Goal: Find specific page/section: Find specific page/section

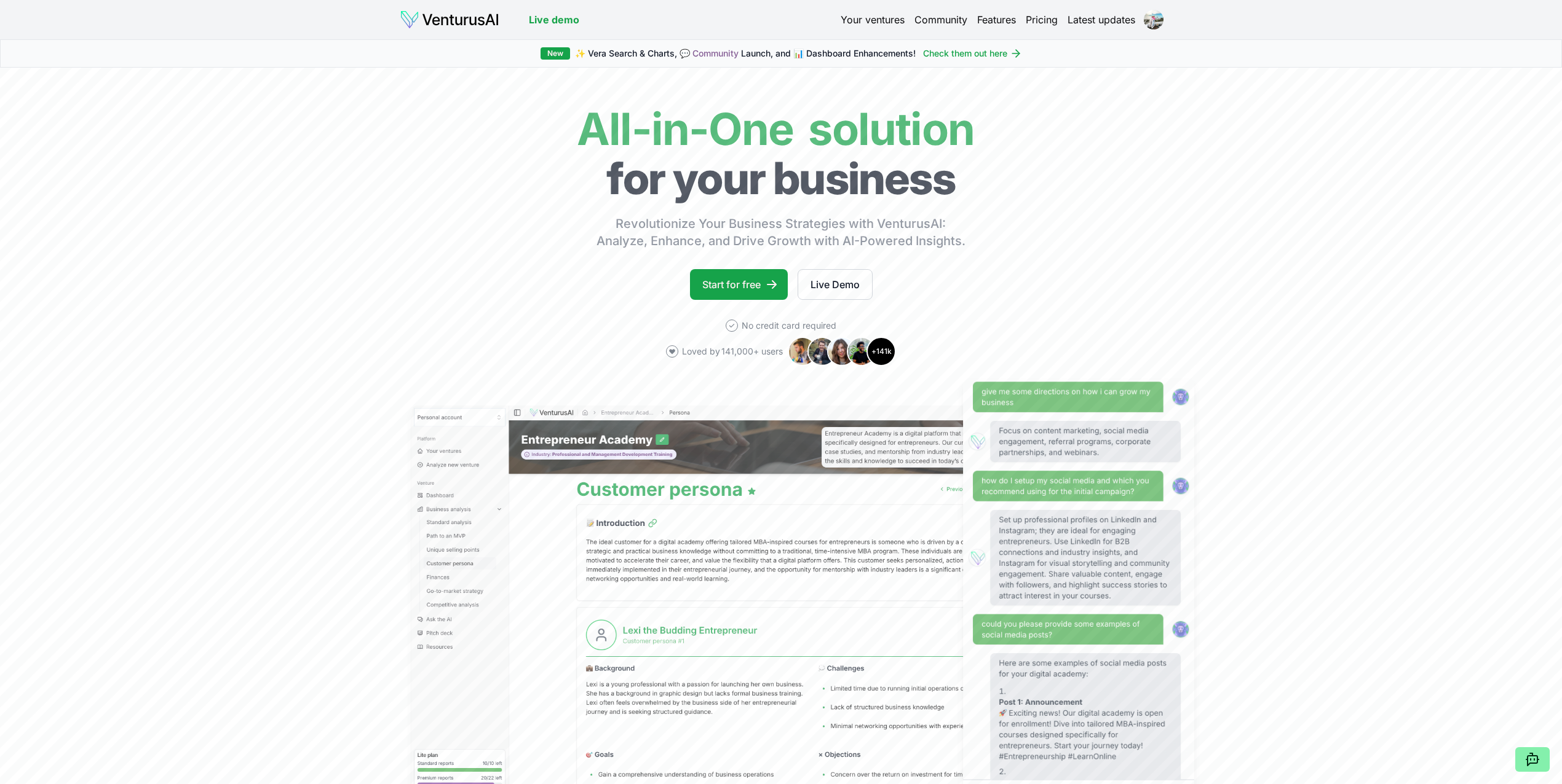
click at [869, 17] on link "Your ventures" at bounding box center [873, 20] width 64 height 15
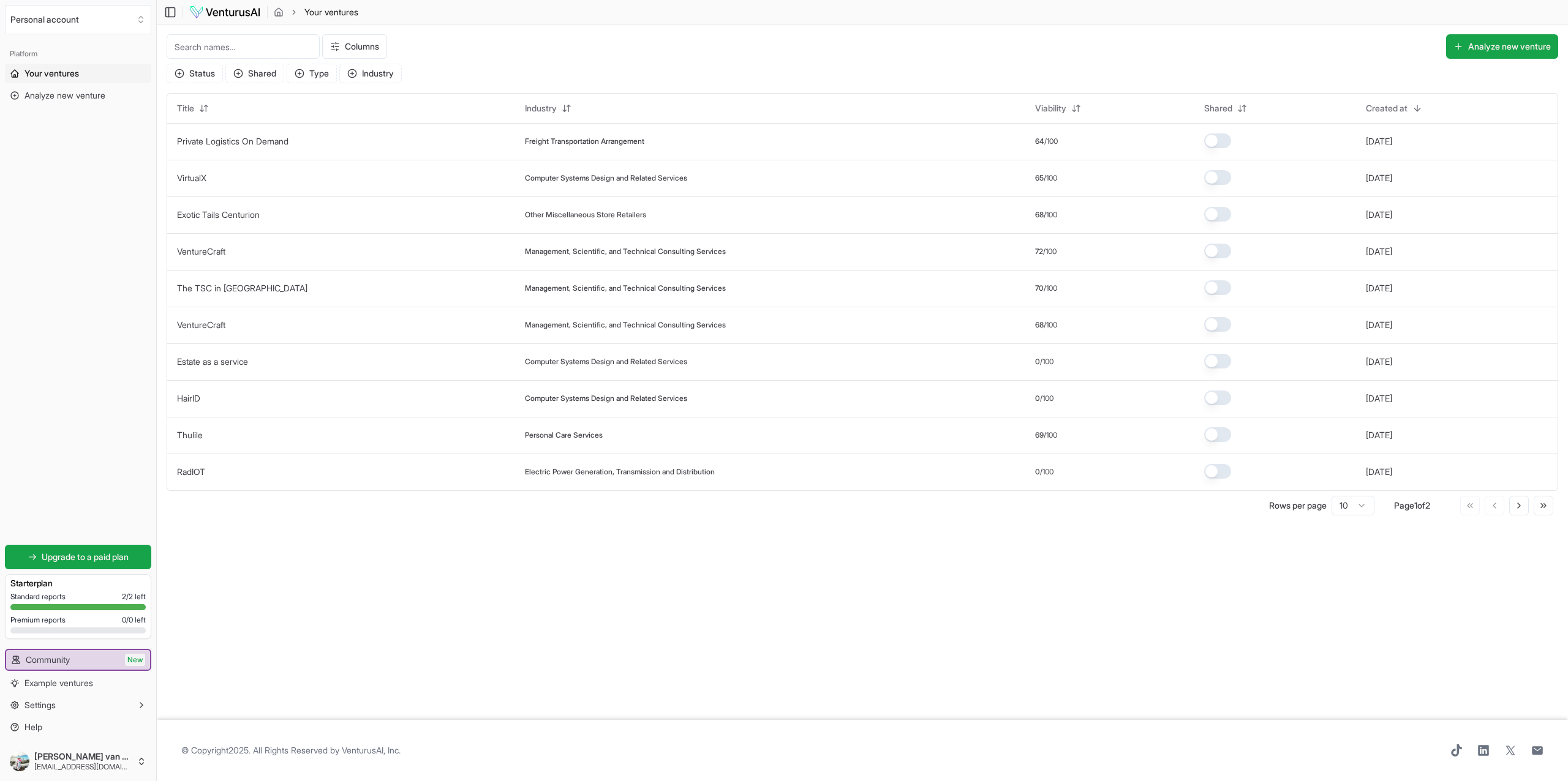
drag, startPoint x: 375, startPoint y: 546, endPoint x: 342, endPoint y: 559, distance: 35.5
click at [342, 559] on main "Toggle Sidebar Your ventures Your ventures Columns Analyze new venture Status S…" at bounding box center [862, 390] width 1411 height 781
click at [776, 671] on main "Toggle Sidebar Your ventures Your ventures Columns Analyze new venture Status S…" at bounding box center [862, 390] width 1411 height 781
click at [228, 142] on link "Private Logistics On Demand" at bounding box center [232, 141] width 112 height 10
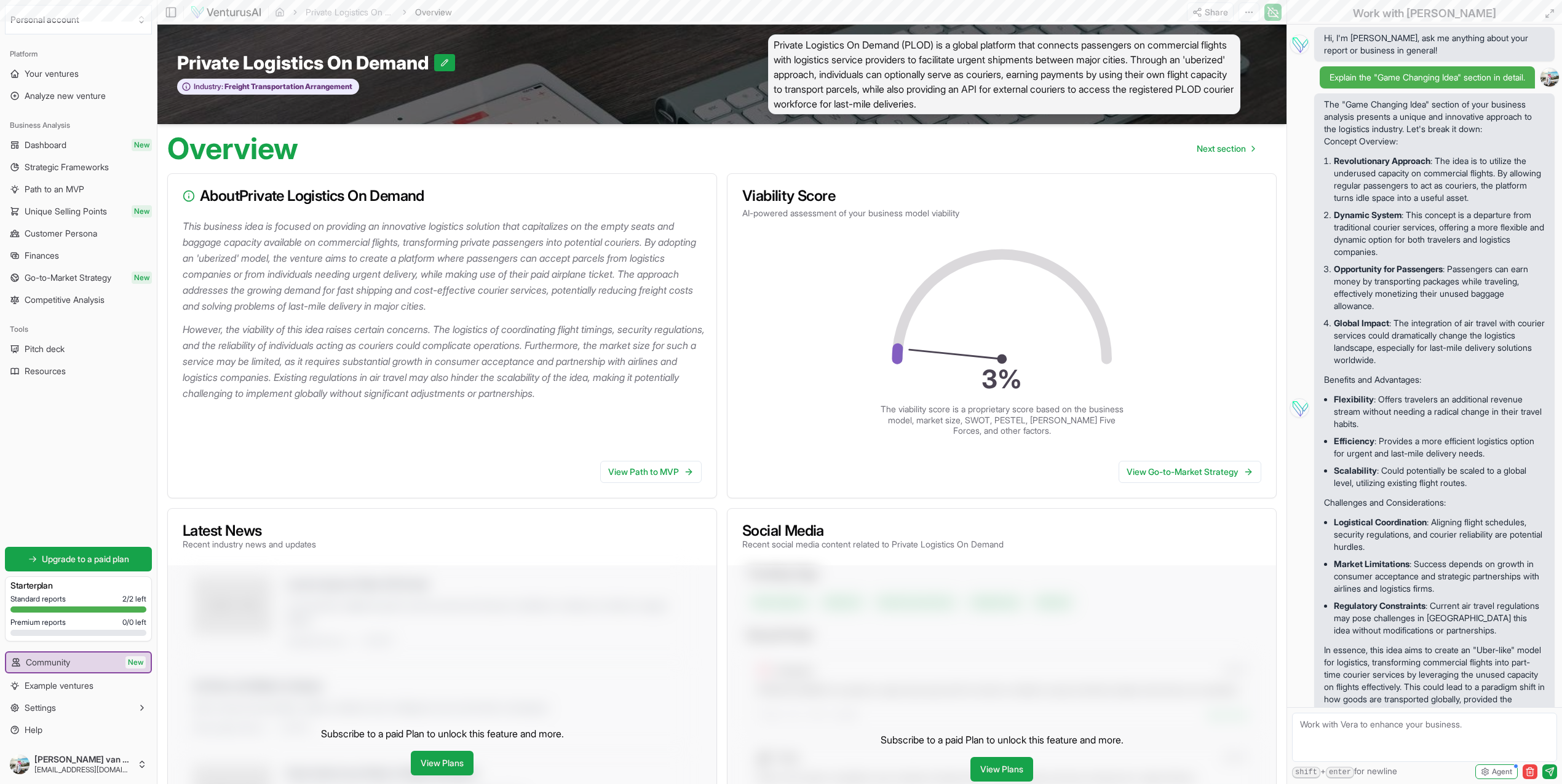
scroll to position [67, 0]
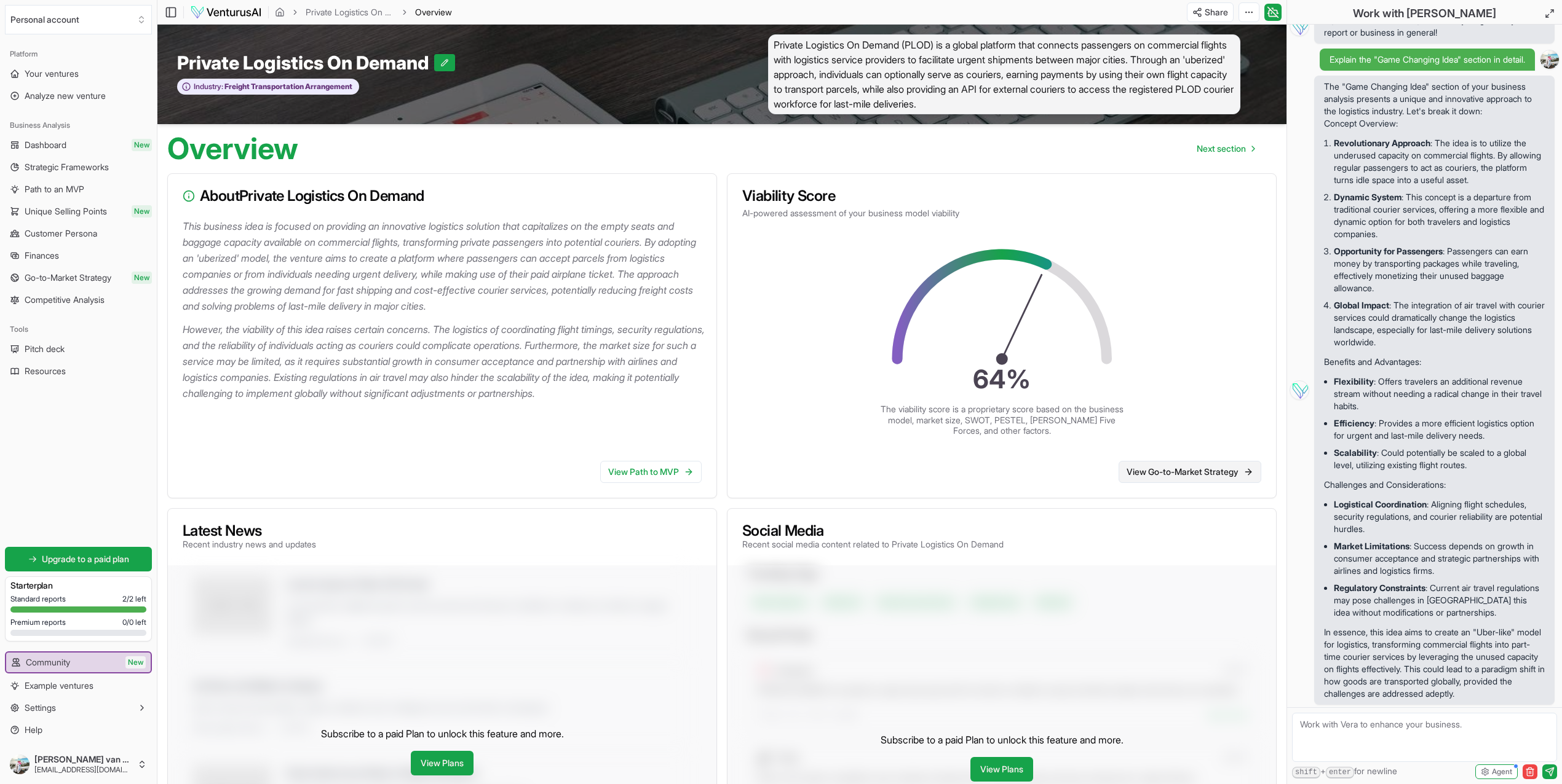
click at [1178, 468] on link "View Go-to-Market Strategy" at bounding box center [1189, 472] width 143 height 22
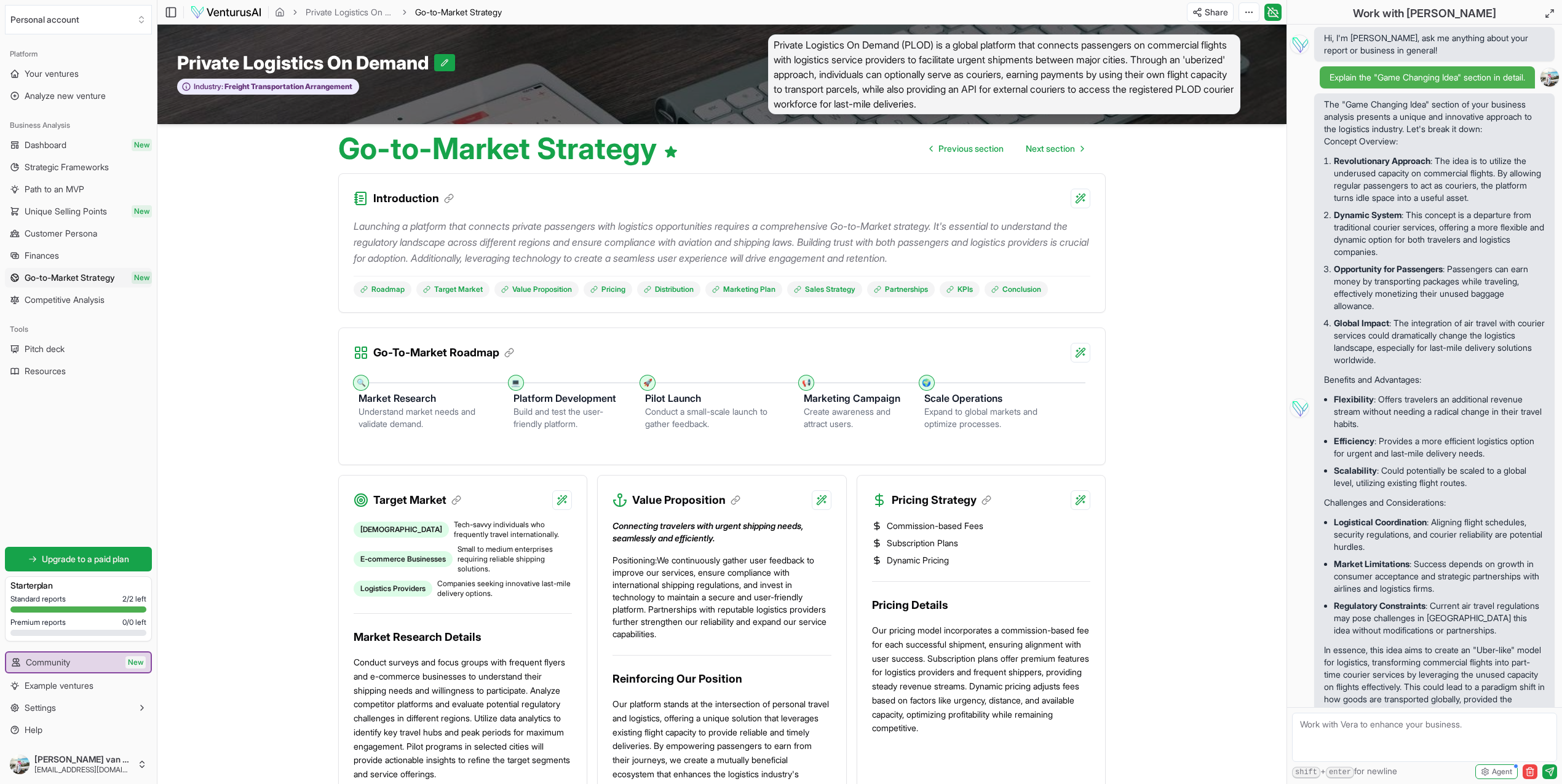
click at [1250, 232] on main "Toggle Sidebar Private Logistics On Demand Go-to-Market Strategy GTM Share Togg…" at bounding box center [722, 788] width 1129 height 1576
click at [1186, 407] on main "Toggle Sidebar Private Logistics On Demand Go-to-Market Strategy GTM Share Togg…" at bounding box center [722, 788] width 1129 height 1576
click at [1078, 354] on html "We value your privacy We use cookies to enhance your browsing experience, serve…" at bounding box center [781, 392] width 1562 height 784
click at [980, 374] on div "Provide detailed explanation" at bounding box center [999, 379] width 160 height 20
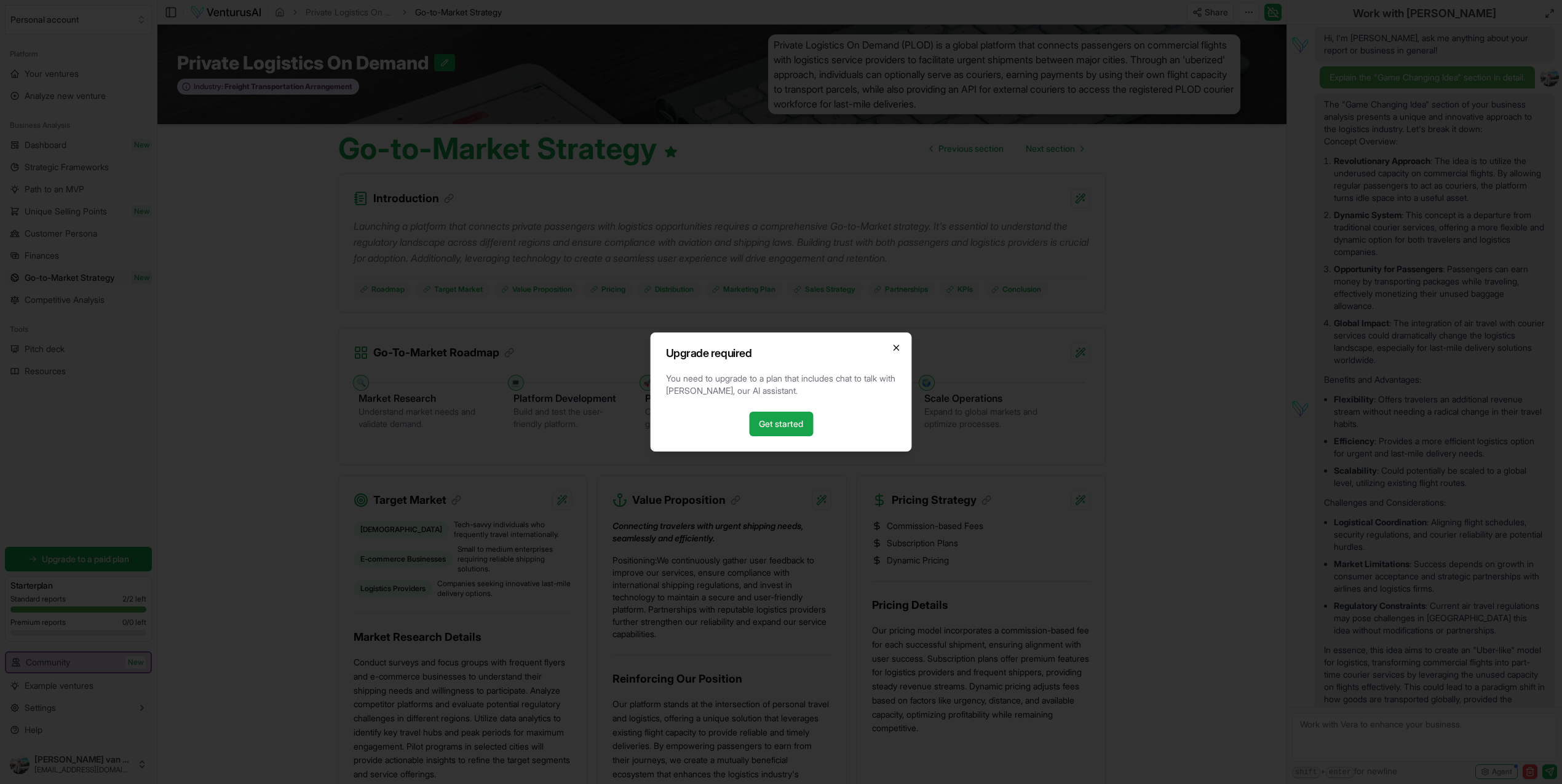
click at [898, 345] on icon "button" at bounding box center [896, 347] width 5 height 5
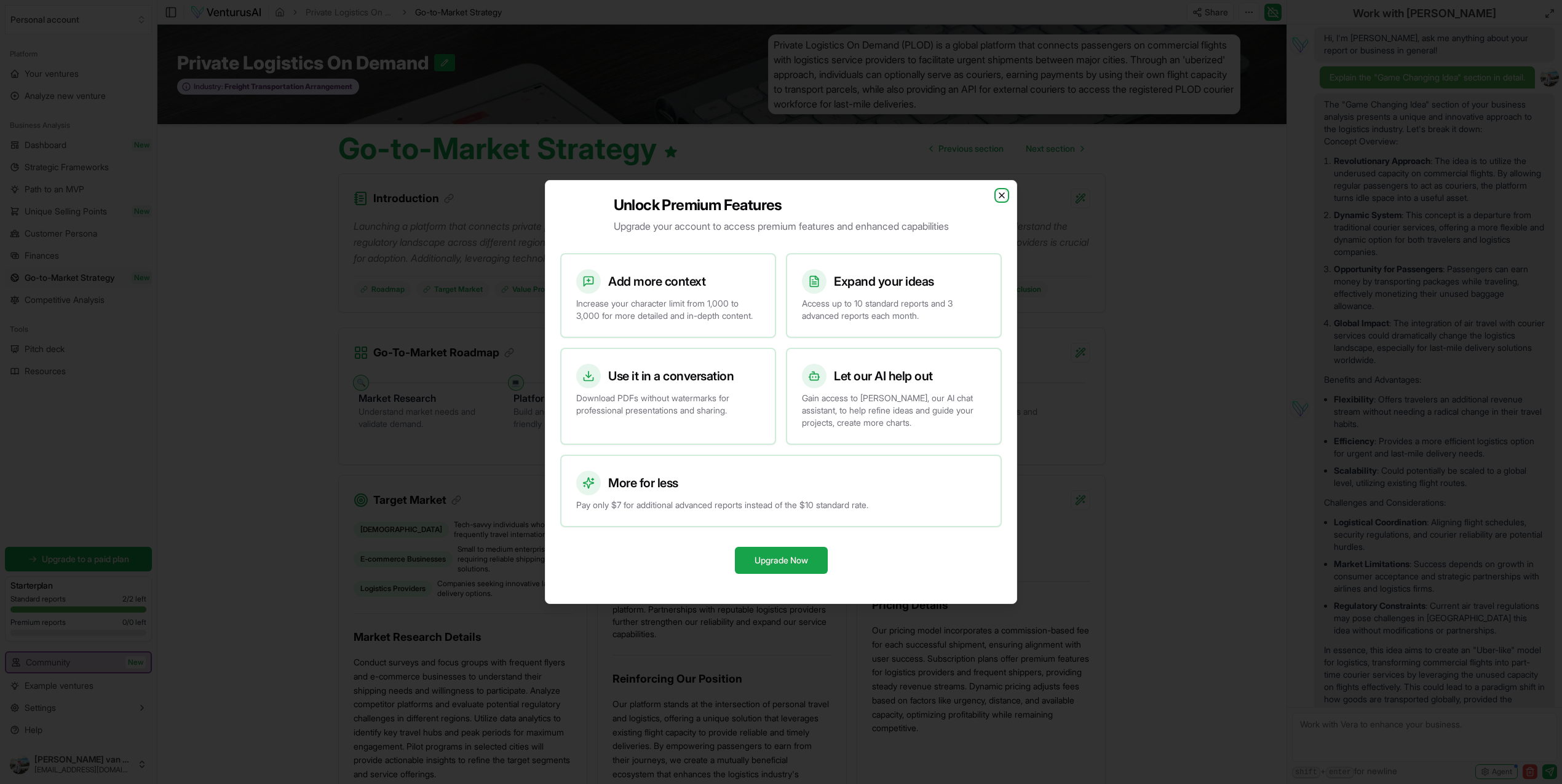
click at [1001, 191] on icon "button" at bounding box center [1001, 195] width 9 height 9
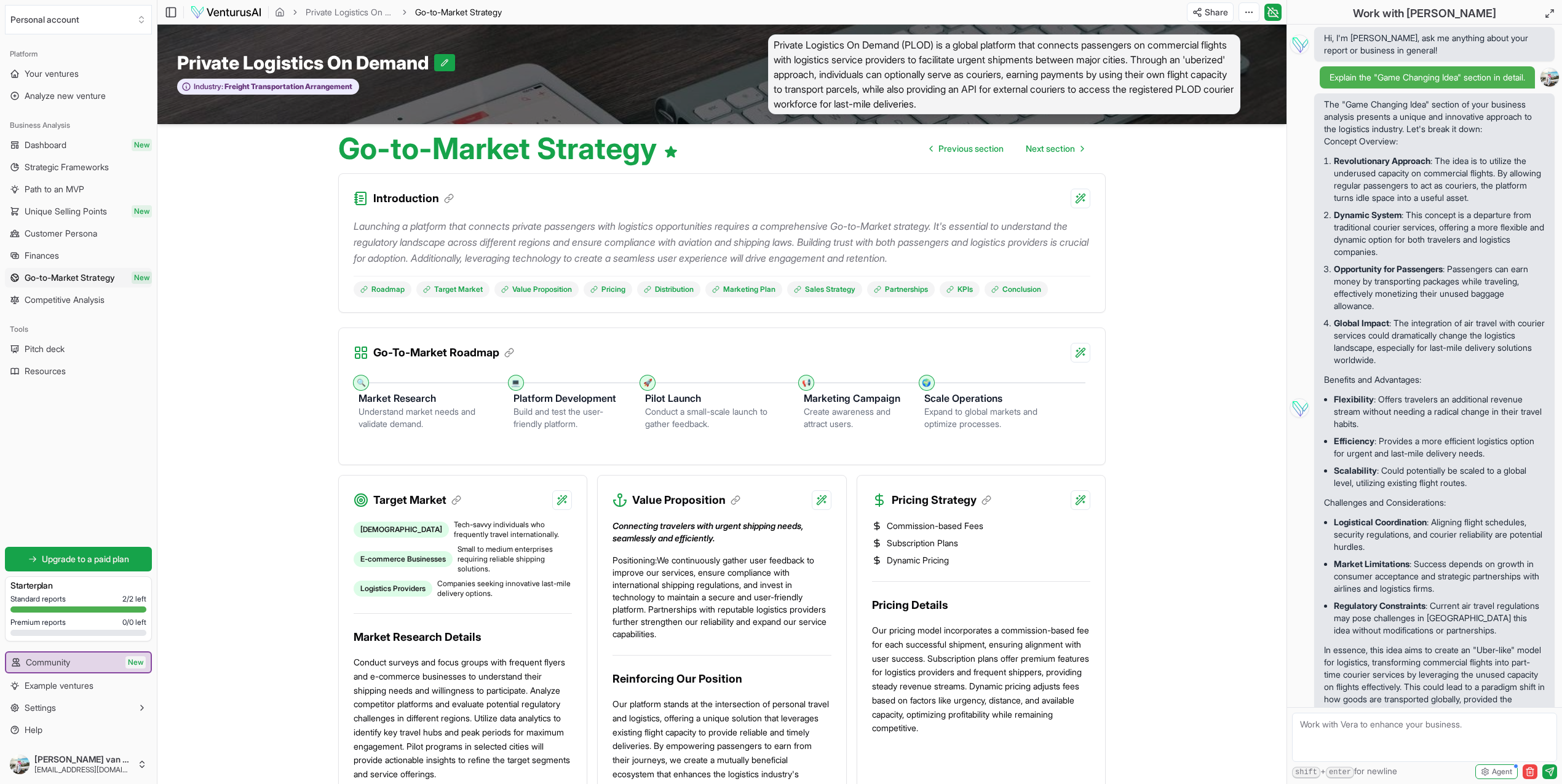
click at [237, 442] on main "Toggle Sidebar Private Logistics On Demand Go-to-Market Strategy GTM Share Togg…" at bounding box center [722, 788] width 1129 height 1576
click at [1153, 431] on main "Toggle Sidebar Private Logistics On Demand Go-to-Market Strategy GTM Share Togg…" at bounding box center [722, 788] width 1129 height 1576
click at [1171, 433] on main "Toggle Sidebar Private Logistics On Demand Go-to-Market Strategy GTM Share Togg…" at bounding box center [722, 788] width 1129 height 1576
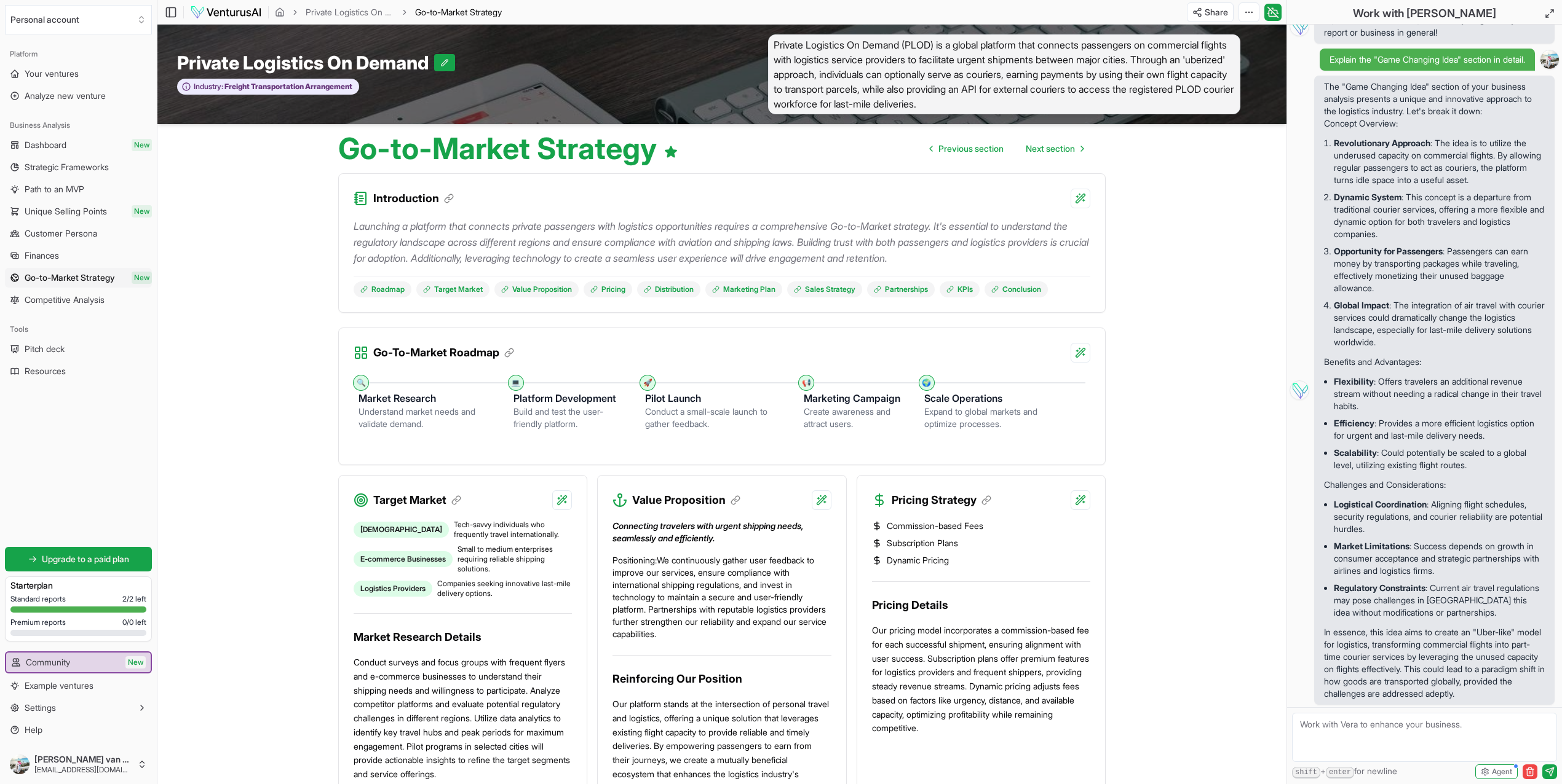
click at [1243, 333] on main "Toggle Sidebar Private Logistics On Demand Go-to-Market Strategy GTM Share Togg…" at bounding box center [722, 788] width 1129 height 1576
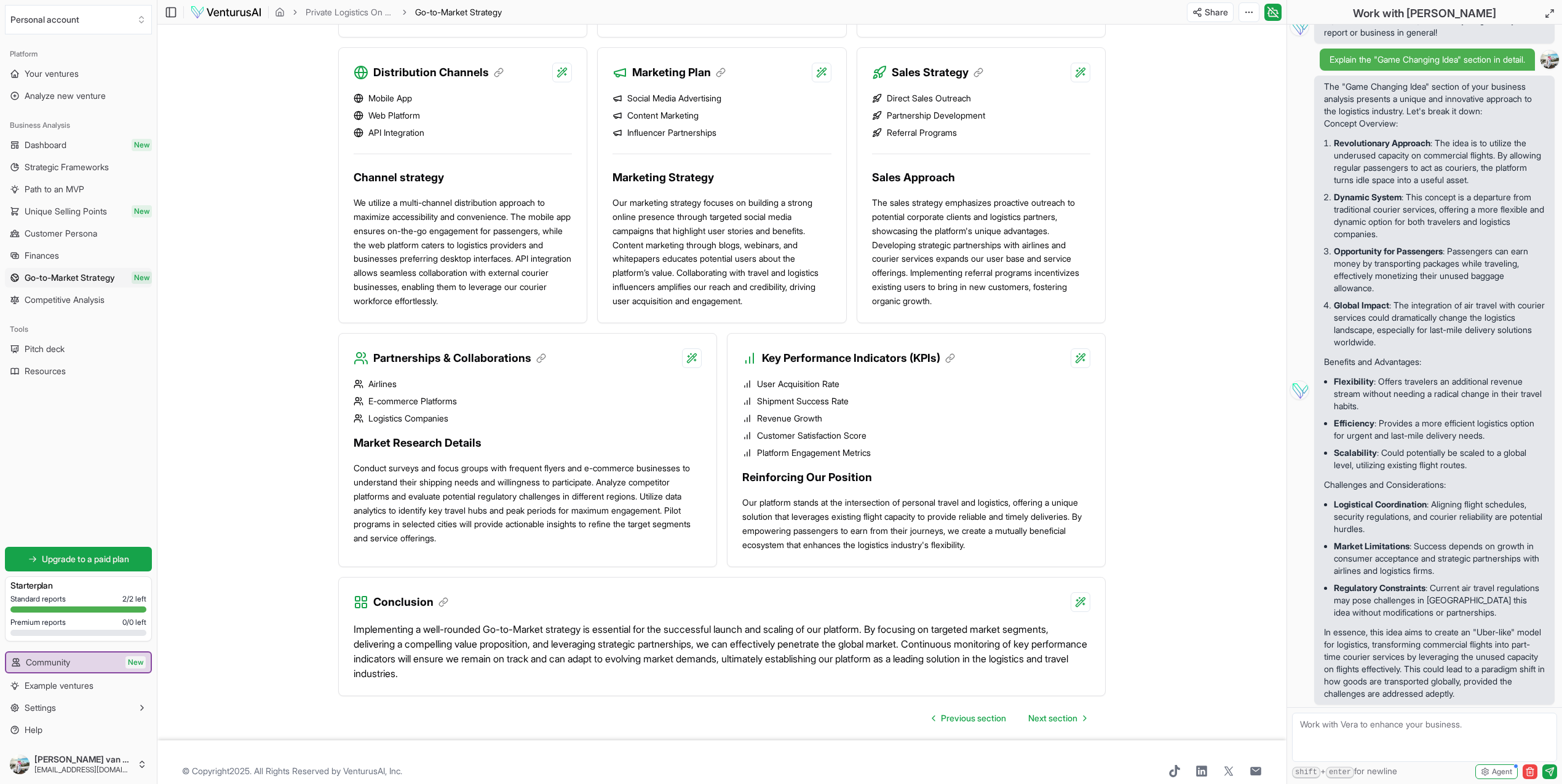
scroll to position [794, 0]
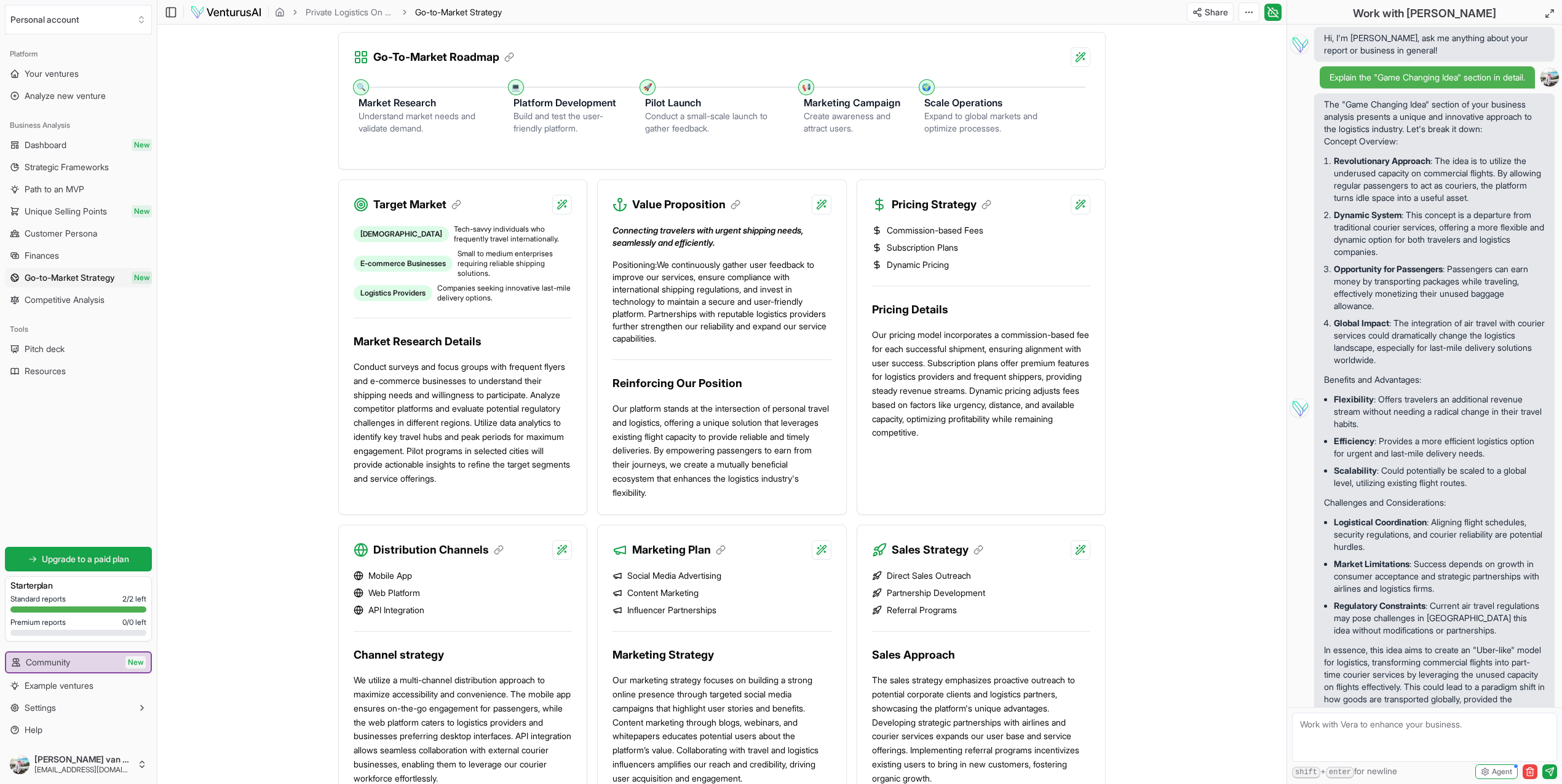
scroll to position [0, 0]
